Goal: Task Accomplishment & Management: Manage account settings

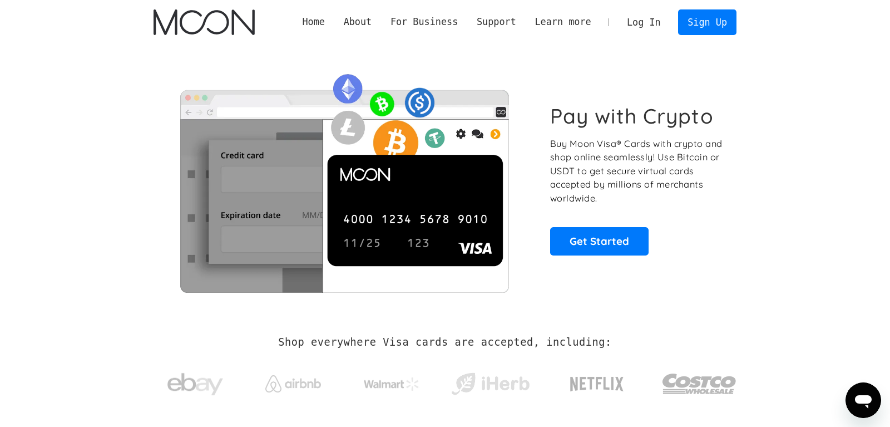
click at [645, 27] on link "Log In" at bounding box center [644, 22] width 52 height 24
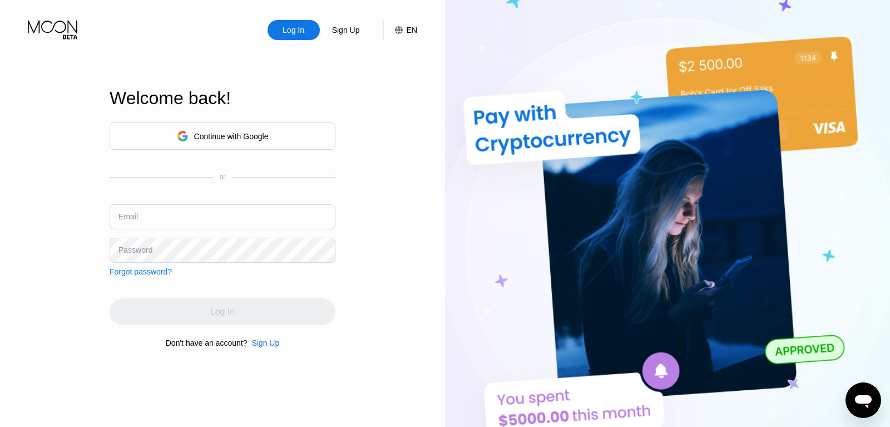
click at [265, 132] on div "Continue with Google" at bounding box center [231, 136] width 75 height 9
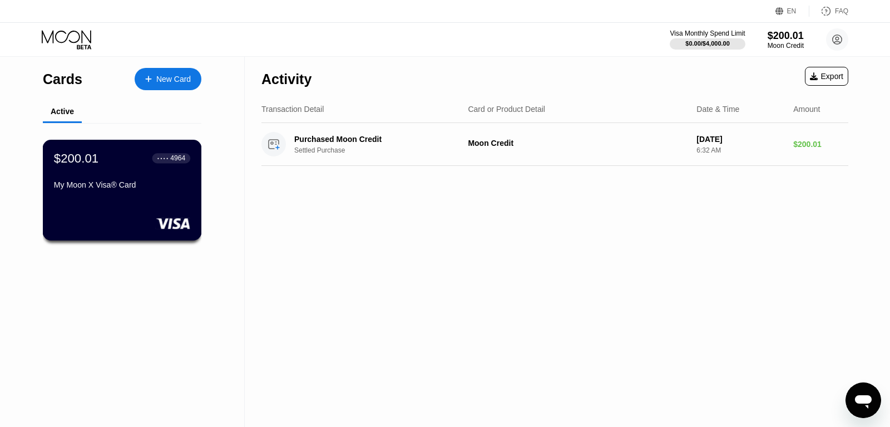
click at [183, 183] on div "$200.01 ● ● ● ● 4964 My Moon X Visa® Card" at bounding box center [122, 172] width 136 height 43
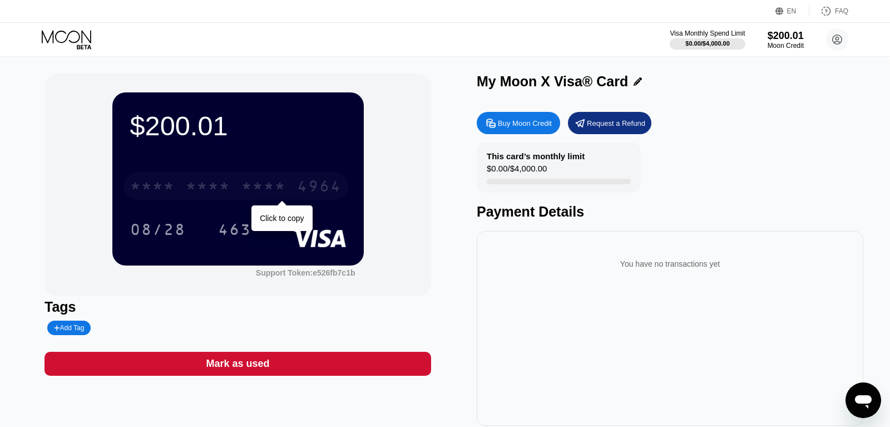
click at [308, 187] on div "4964" at bounding box center [319, 188] width 45 height 18
click at [307, 188] on div "4964" at bounding box center [319, 188] width 45 height 18
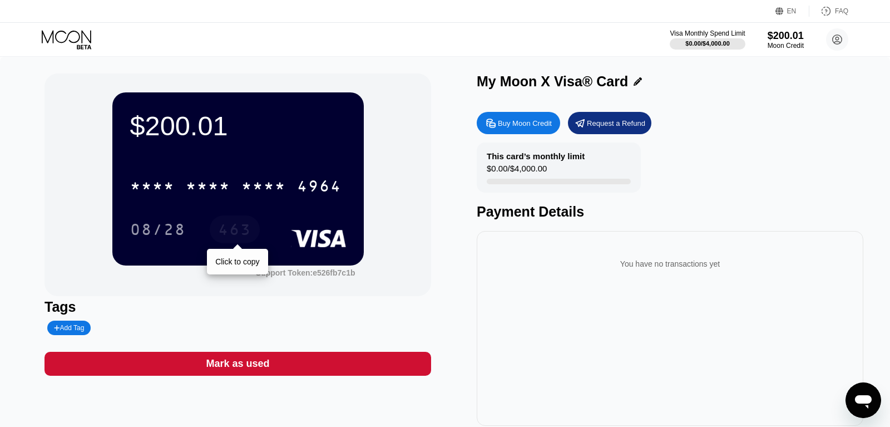
click at [236, 233] on div "463" at bounding box center [234, 231] width 33 height 18
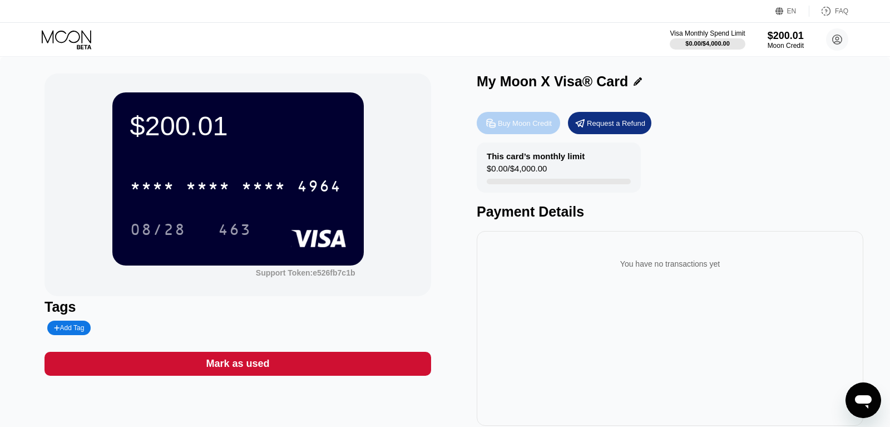
click at [533, 125] on div "Buy Moon Credit" at bounding box center [525, 123] width 54 height 9
type input "0"
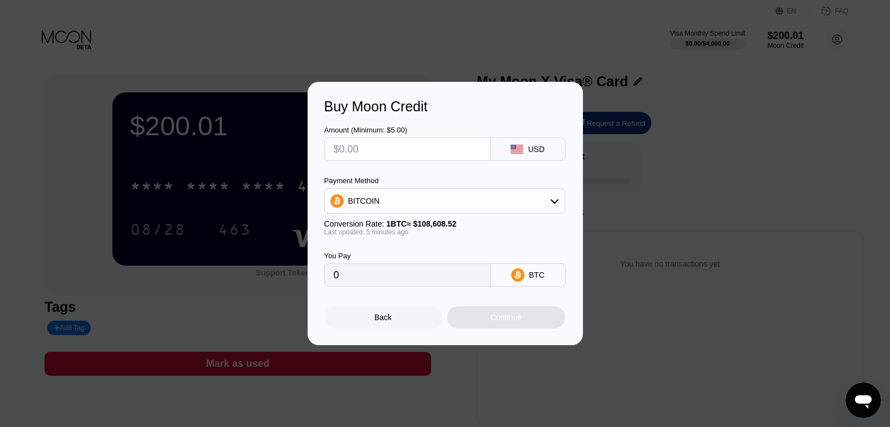
click at [646, 205] on div "Buy Moon Credit Amount (Minimum: $5.00) USD Payment Method BITCOIN Conversion R…" at bounding box center [445, 213] width 890 height 263
click at [622, 202] on div "Buy Moon Credit Amount (Minimum: $5.00) USD Payment Method BITCOIN Conversion R…" at bounding box center [445, 213] width 890 height 263
click at [386, 321] on div "Back" at bounding box center [382, 317] width 17 height 9
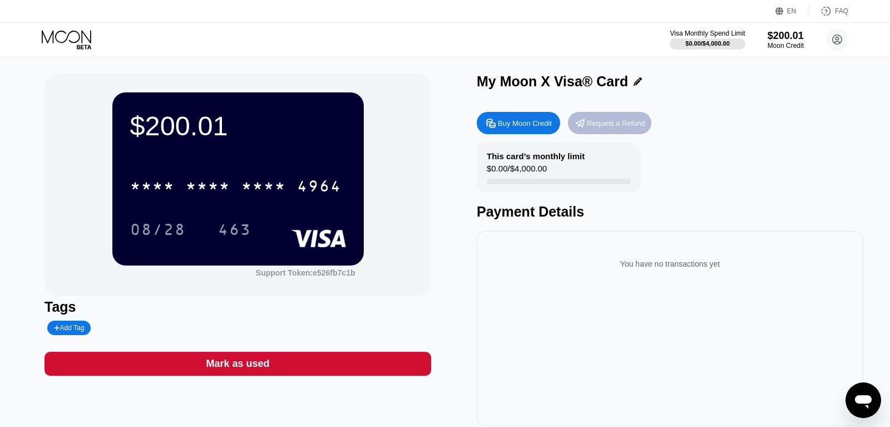
click at [613, 124] on div "Request a Refund" at bounding box center [616, 123] width 58 height 9
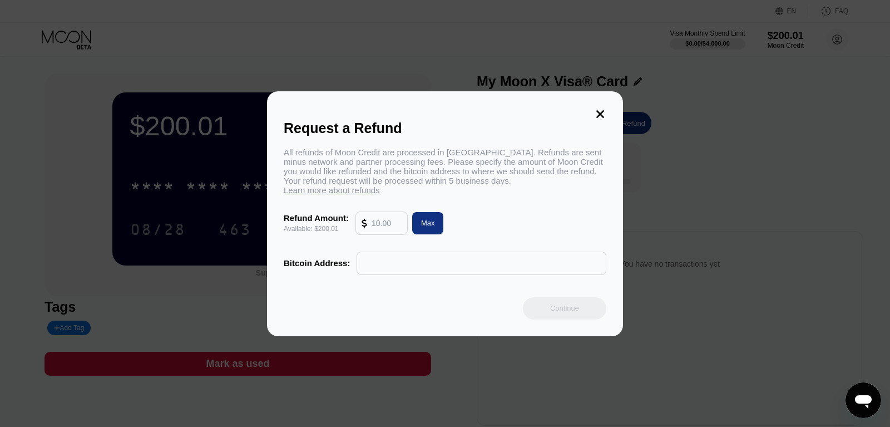
click at [384, 223] on input "text" at bounding box center [387, 223] width 30 height 22
type input "2"
type input "150"
click at [368, 264] on input "text" at bounding box center [482, 263] width 238 height 22
click at [392, 263] on input "text" at bounding box center [482, 263] width 238 height 22
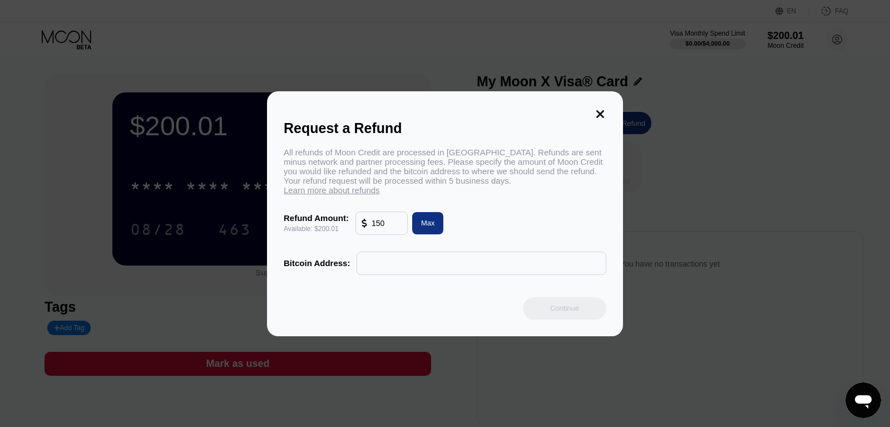
paste input "bc1qprmxr9x8adcyhxqqse4gs6tau0mu7dvyu7maru"
type input "bc1qprmxr9x8adcyhxqqse4gs6tau0mu7dvyu7maru"
click at [571, 305] on div "Continue" at bounding box center [564, 307] width 29 height 9
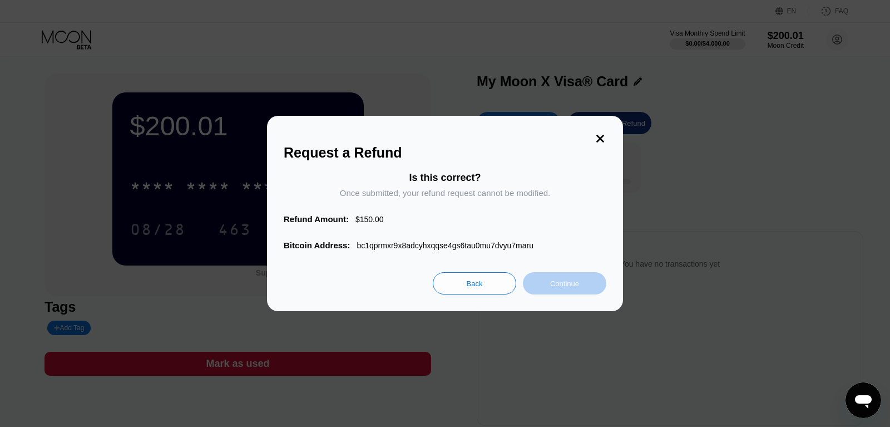
click at [558, 287] on div "Continue" at bounding box center [564, 283] width 29 height 9
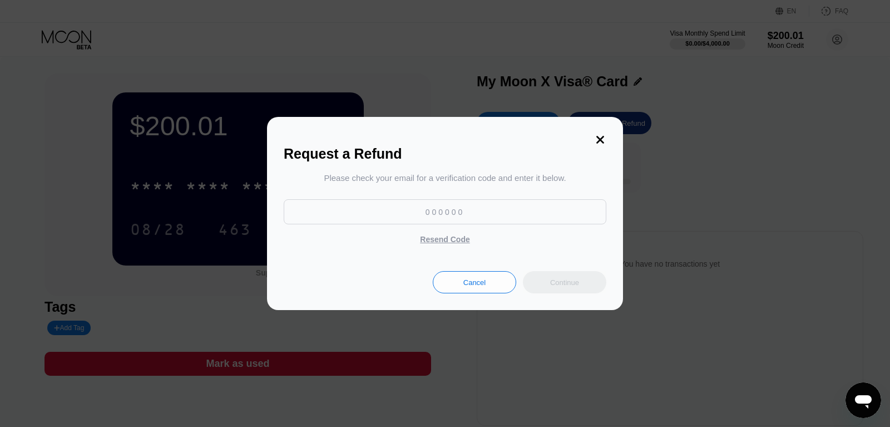
click at [431, 211] on input at bounding box center [445, 211] width 323 height 25
paste input "149433"
type input "149433"
click at [574, 287] on div "Continue" at bounding box center [564, 282] width 29 height 9
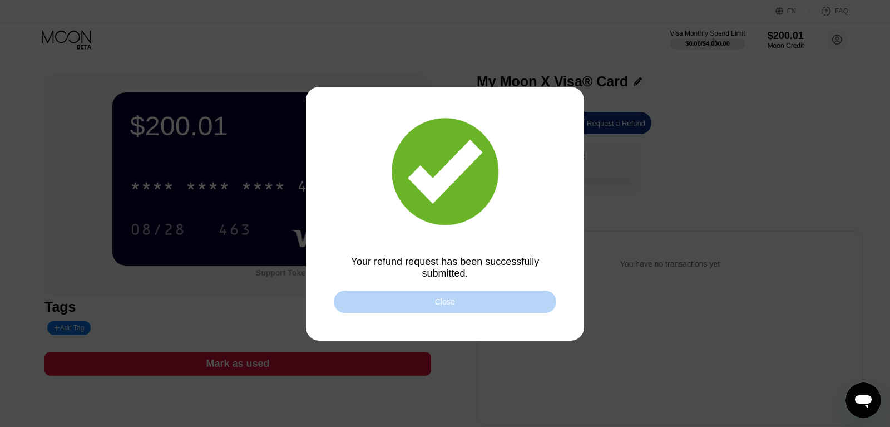
click at [454, 297] on div "Close" at bounding box center [445, 301] width 223 height 22
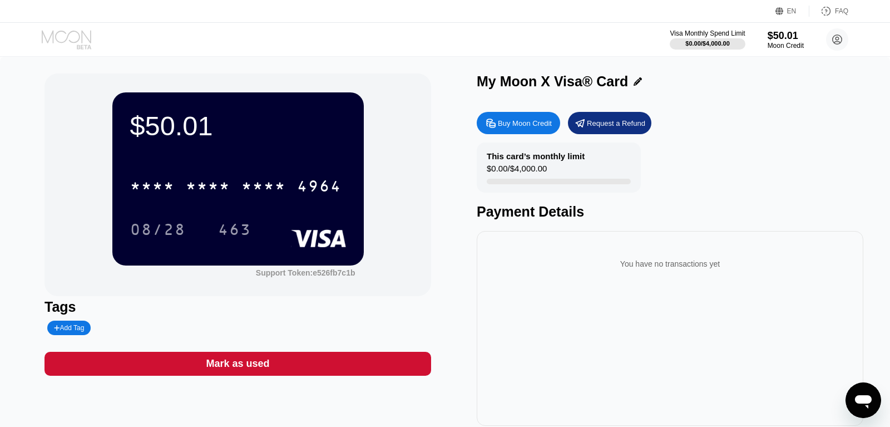
click at [68, 38] on icon at bounding box center [68, 39] width 52 height 19
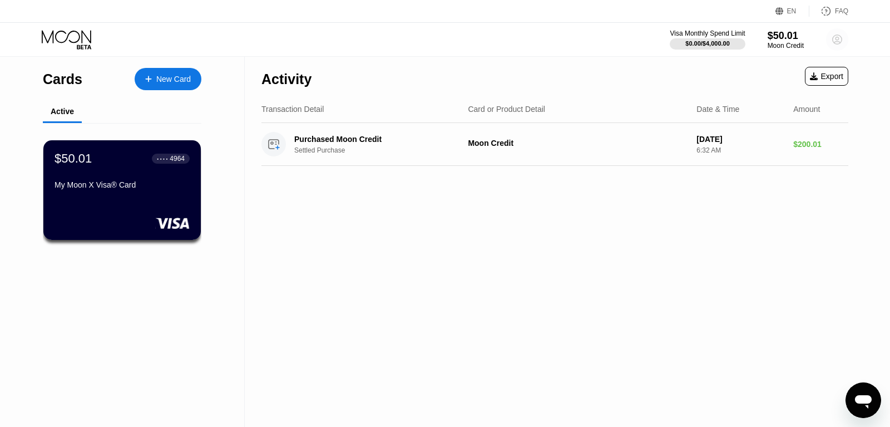
click at [836, 41] on circle at bounding box center [837, 39] width 22 height 22
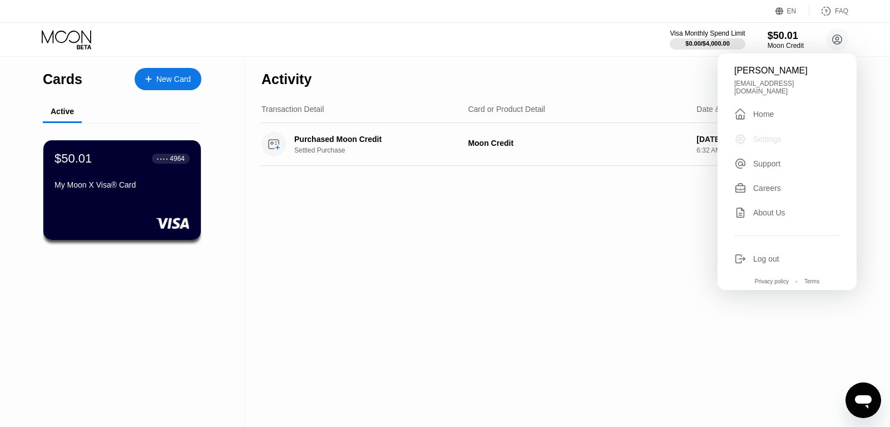
click at [772, 137] on div "Settings" at bounding box center [767, 139] width 28 height 9
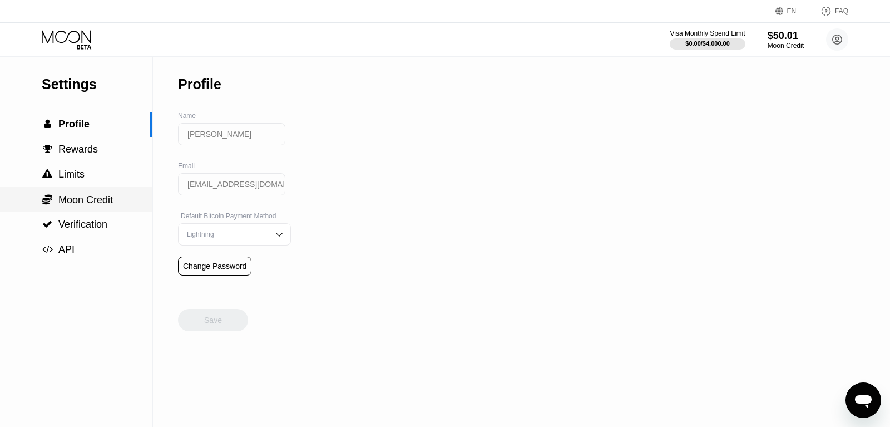
click at [84, 202] on span "Moon Credit" at bounding box center [85, 199] width 55 height 11
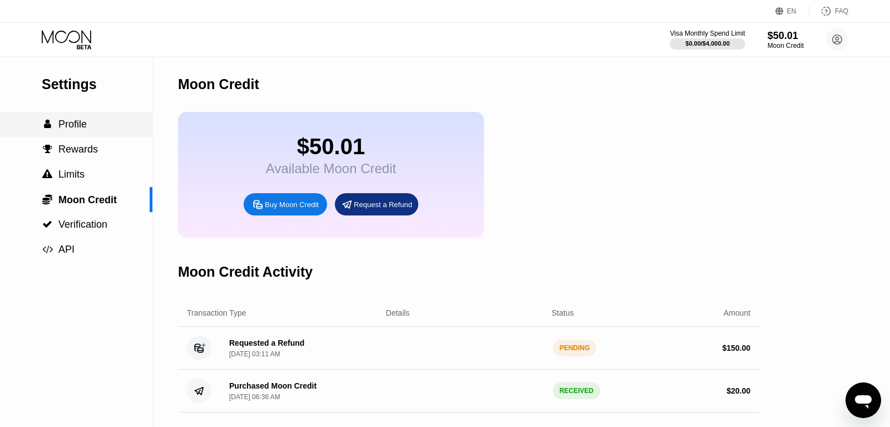
click at [80, 130] on span "Profile" at bounding box center [72, 124] width 28 height 11
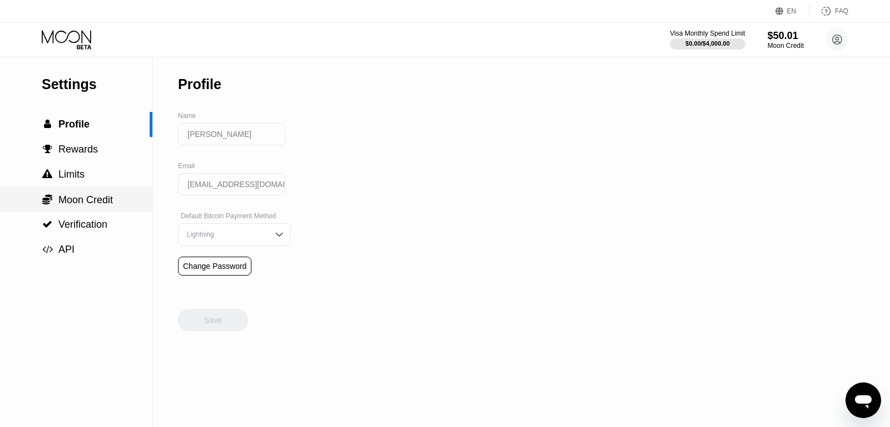
click at [87, 203] on span "Moon Credit" at bounding box center [85, 199] width 55 height 11
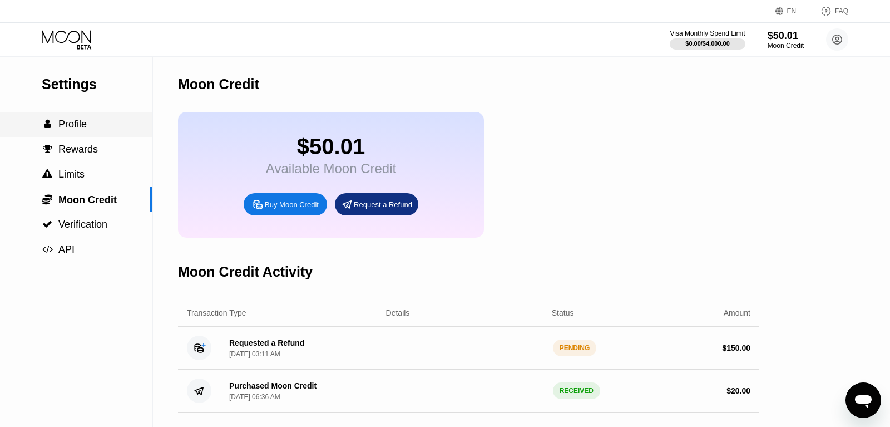
click at [76, 128] on span "Profile" at bounding box center [72, 124] width 28 height 11
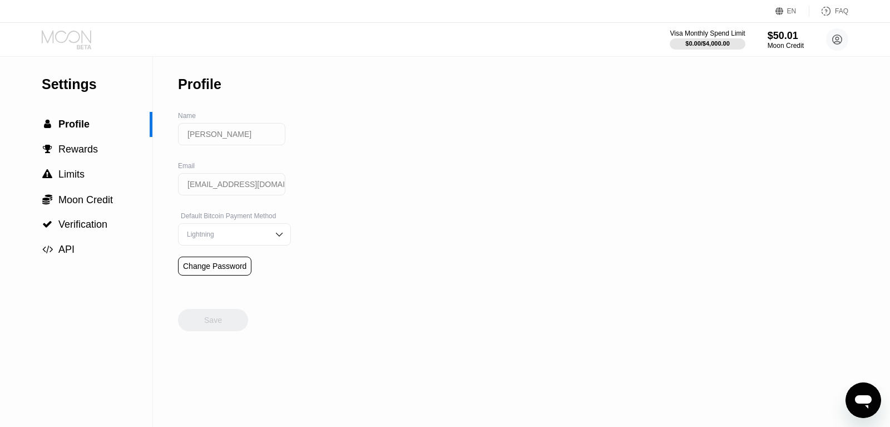
click at [80, 37] on icon at bounding box center [68, 39] width 52 height 19
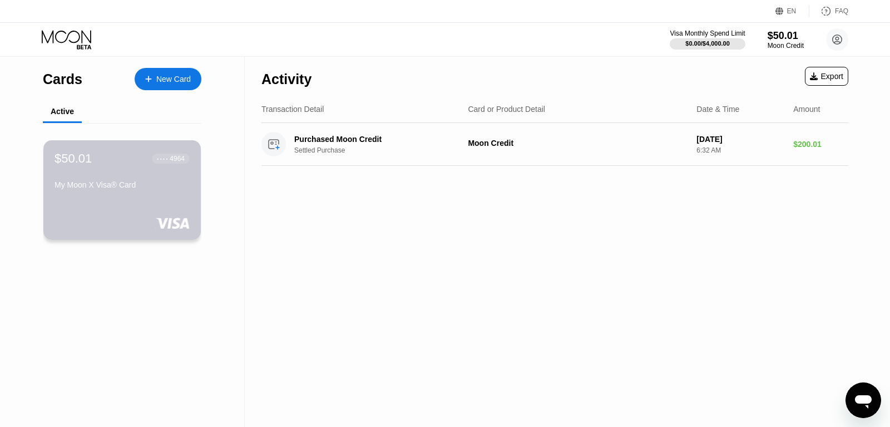
click at [126, 180] on div "$50.01 ● ● ● ● 4964 My Moon X Visa® Card" at bounding box center [122, 172] width 135 height 42
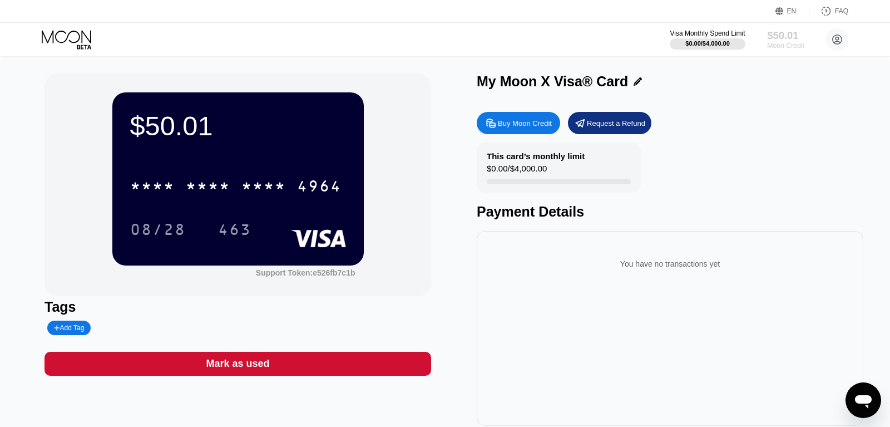
click at [781, 38] on div "$50.01" at bounding box center [785, 35] width 37 height 12
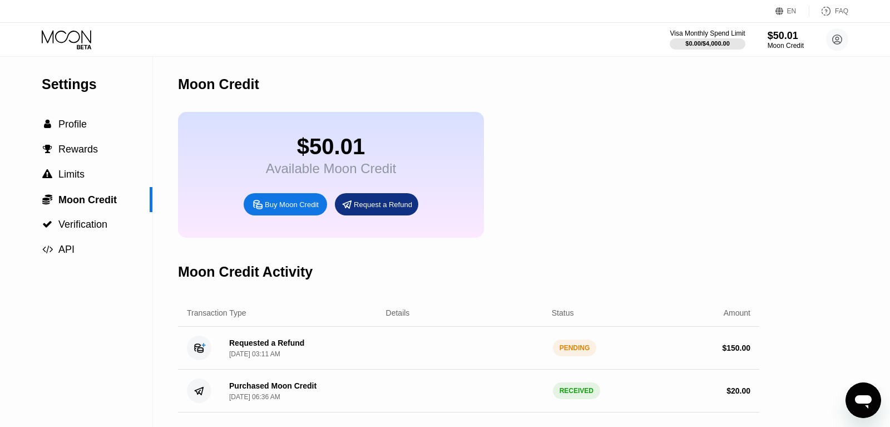
click at [883, 171] on div "Settings  Profile  Rewards  Limits  Moon Credit  Verification  API Moon C…" at bounding box center [445, 242] width 890 height 370
